Goal: Task Accomplishment & Management: Manage account settings

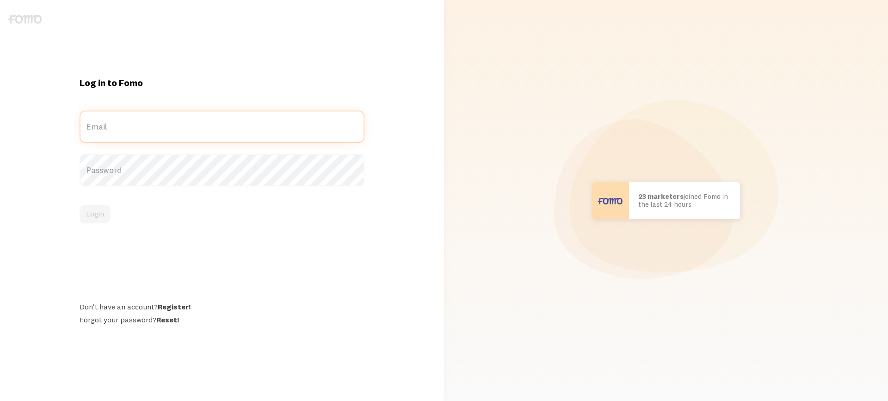
type input "[PERSON_NAME][EMAIL_ADDRESS][DOMAIN_NAME]"
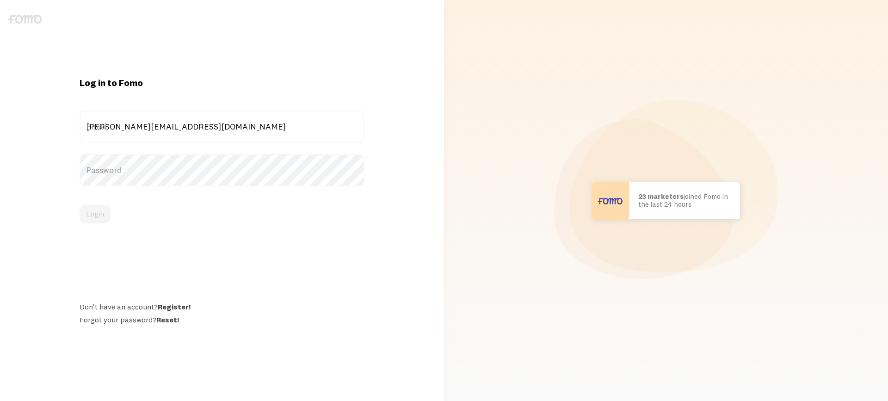
click at [111, 204] on form "sam@hpagroup.com.au Email Password Login" at bounding box center [222, 167] width 285 height 113
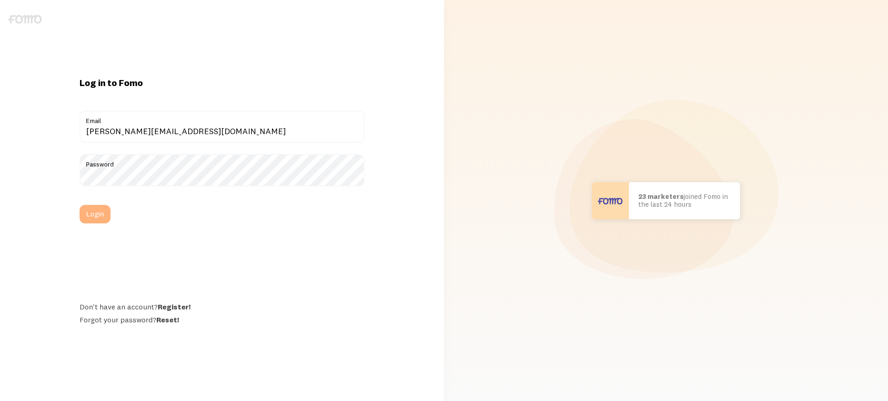
click at [95, 221] on button "Login" at bounding box center [95, 214] width 31 height 18
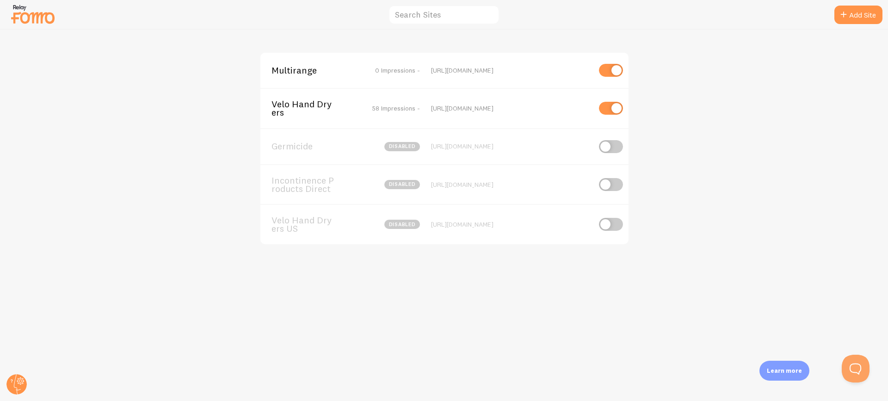
click at [313, 103] on span "Velo Hand Dryers" at bounding box center [308, 108] width 74 height 17
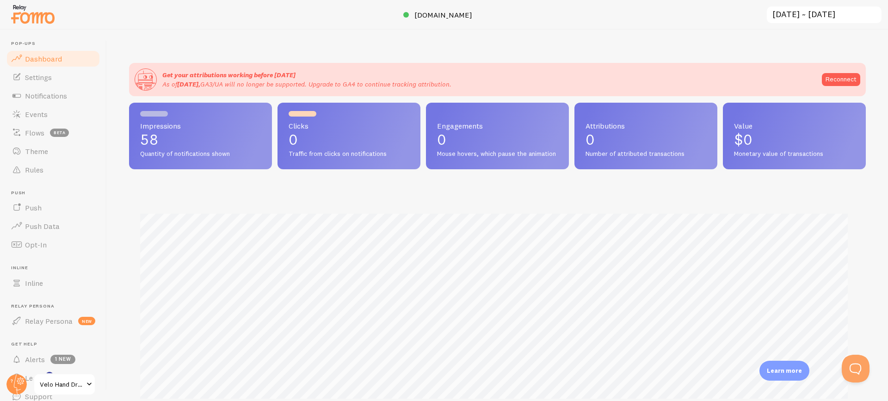
scroll to position [243, 730]
click at [50, 96] on span "Notifications" at bounding box center [46, 95] width 42 height 9
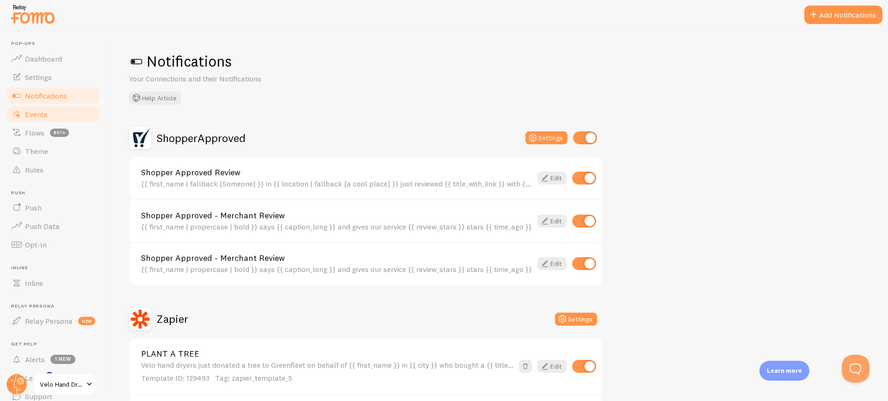
click at [34, 116] on span "Events" at bounding box center [36, 114] width 23 height 9
click at [44, 20] on img at bounding box center [33, 14] width 46 height 24
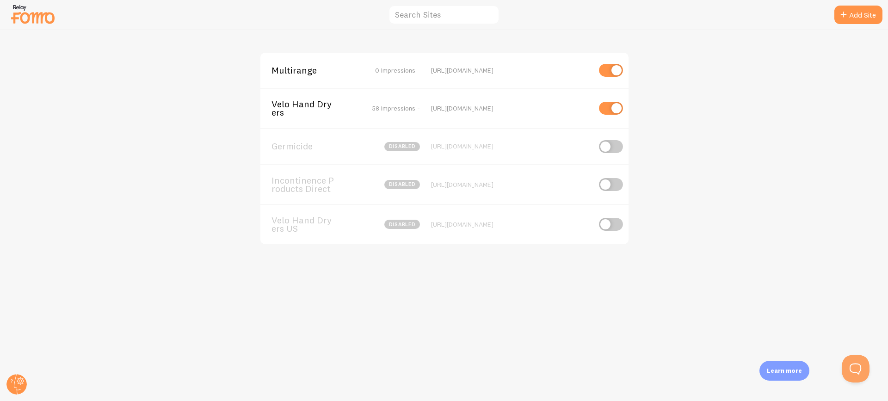
click at [291, 70] on span "Multirange" at bounding box center [308, 70] width 74 height 8
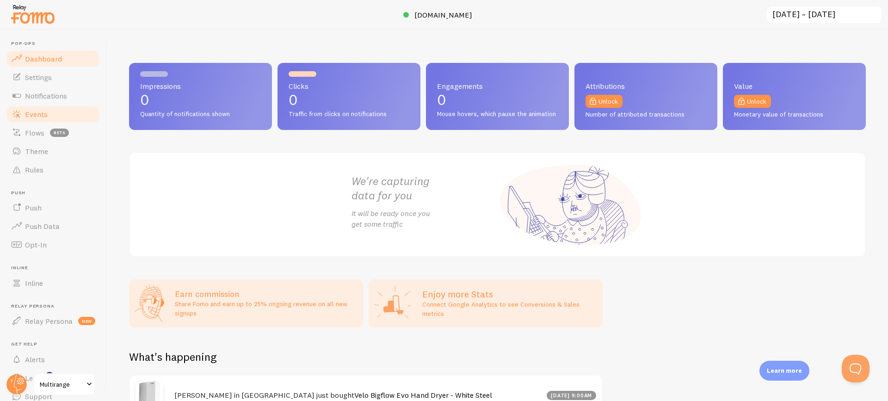
click at [40, 116] on span "Events" at bounding box center [36, 114] width 23 height 9
click at [456, 12] on span "[DOMAIN_NAME]" at bounding box center [443, 14] width 58 height 9
click at [38, 9] on img at bounding box center [33, 14] width 46 height 24
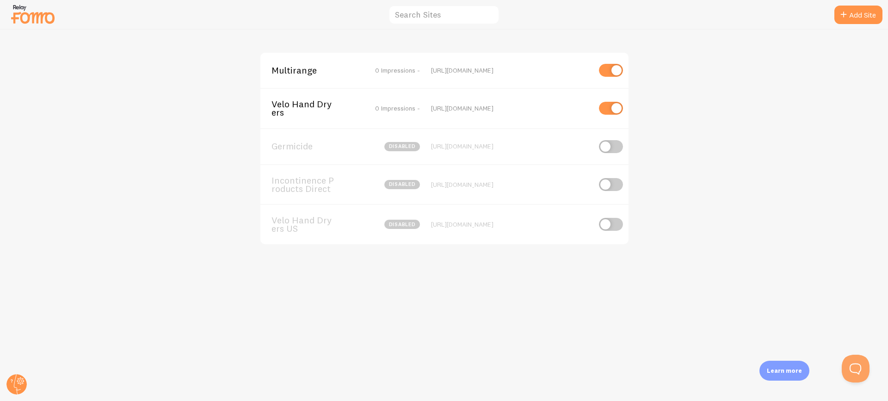
click at [296, 102] on span "Velo Hand Dryers" at bounding box center [308, 108] width 74 height 17
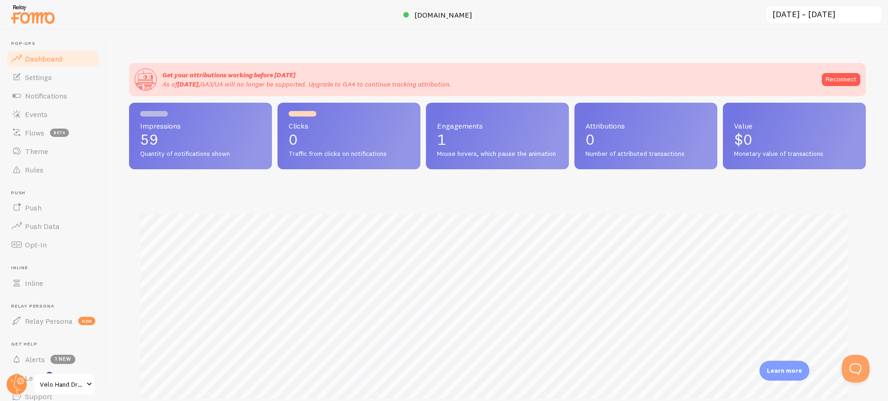
scroll to position [243, 730]
click at [38, 154] on span "Theme" at bounding box center [36, 151] width 23 height 9
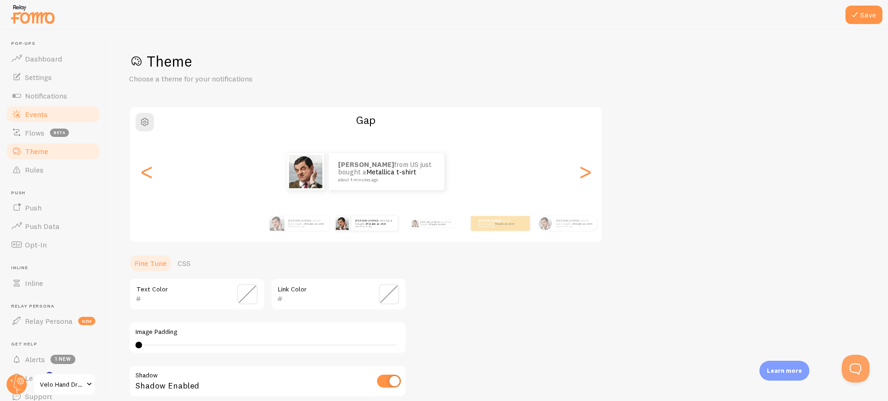
click at [41, 115] on span "Events" at bounding box center [36, 114] width 23 height 9
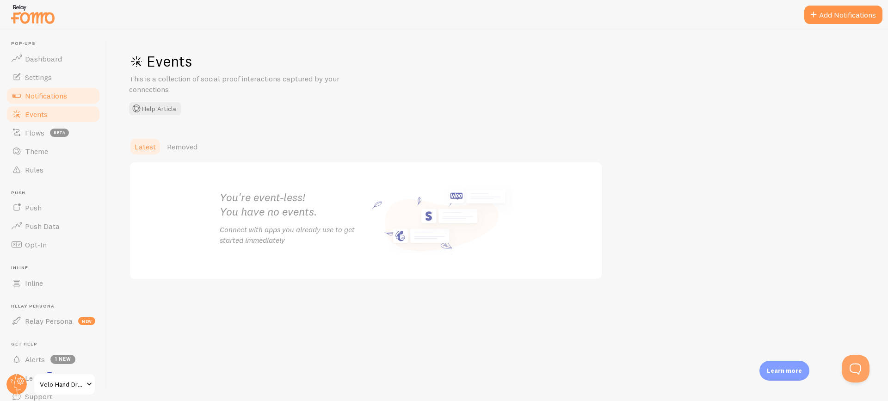
click at [48, 97] on span "Notifications" at bounding box center [46, 95] width 42 height 9
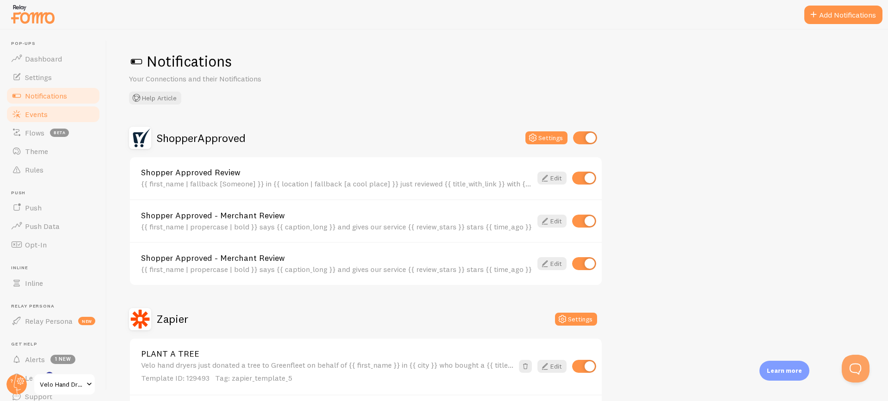
click at [36, 114] on span "Events" at bounding box center [36, 114] width 23 height 9
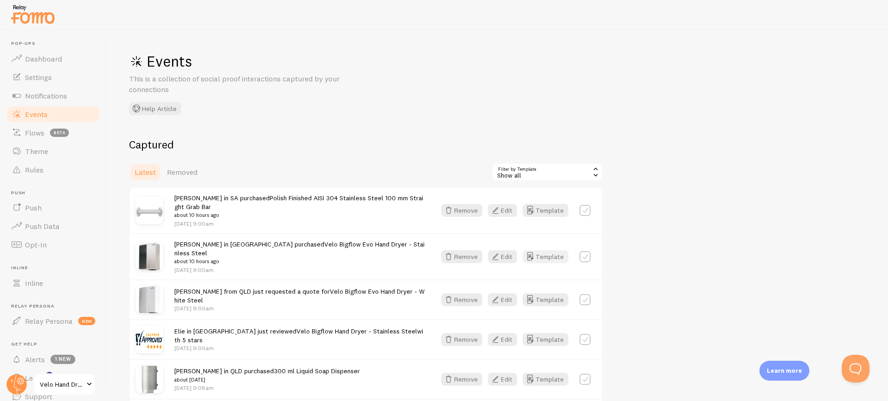
click at [544, 250] on button "Template" at bounding box center [546, 256] width 46 height 13
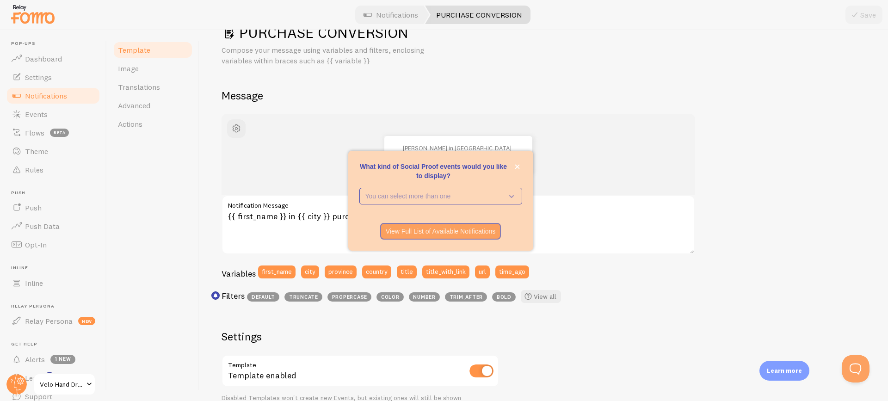
scroll to position [31, 0]
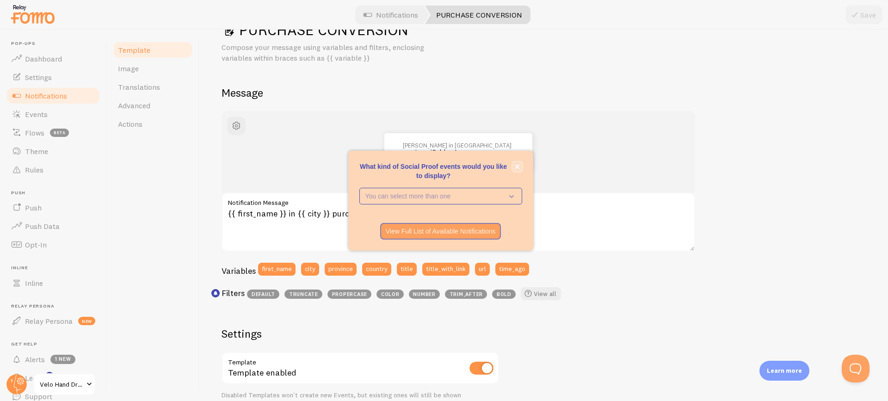
click at [517, 166] on icon "close," at bounding box center [517, 166] width 5 height 5
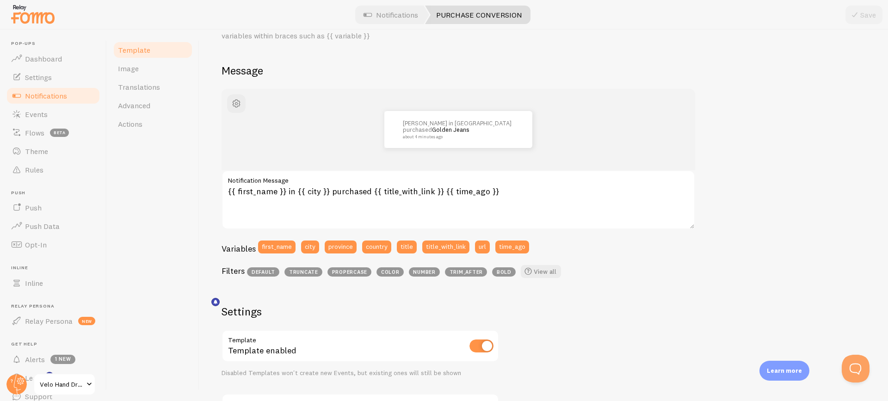
scroll to position [22, 0]
